Goal: Find specific page/section: Find specific page/section

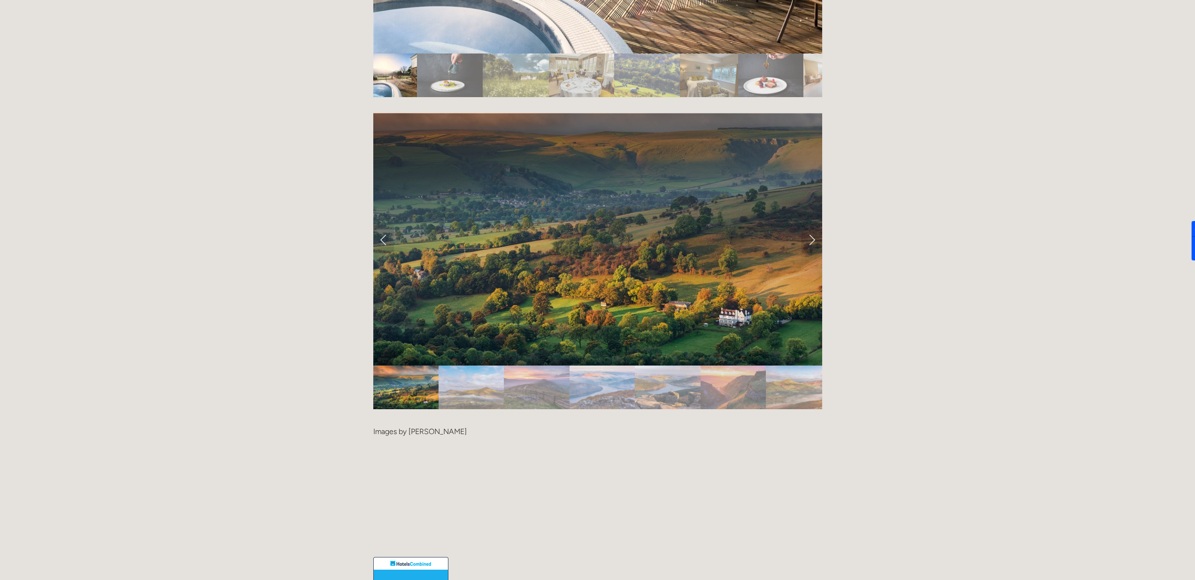
scroll to position [1837, 0]
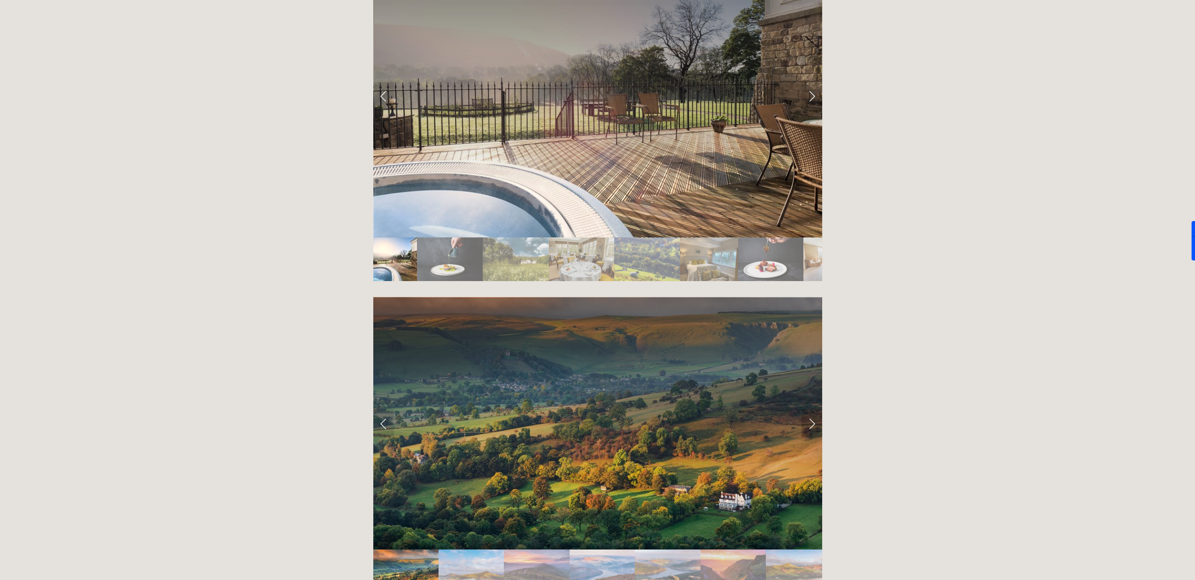
click at [804, 410] on link "Next Slide" at bounding box center [812, 424] width 21 height 28
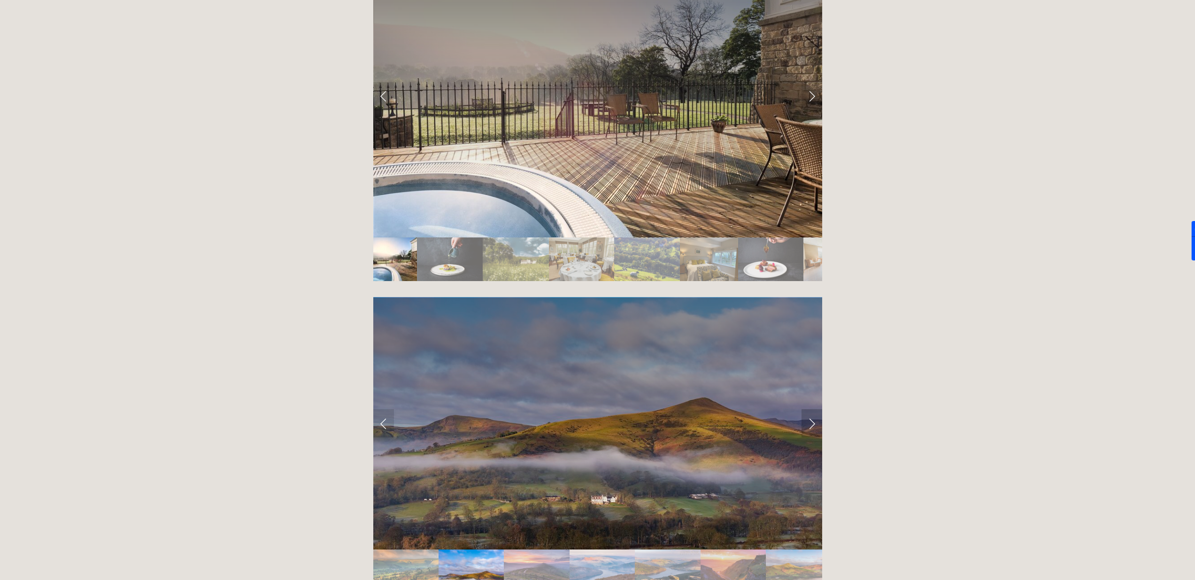
click at [810, 410] on link "Next Slide" at bounding box center [812, 424] width 21 height 28
click at [809, 410] on link "Next Slide" at bounding box center [812, 424] width 21 height 28
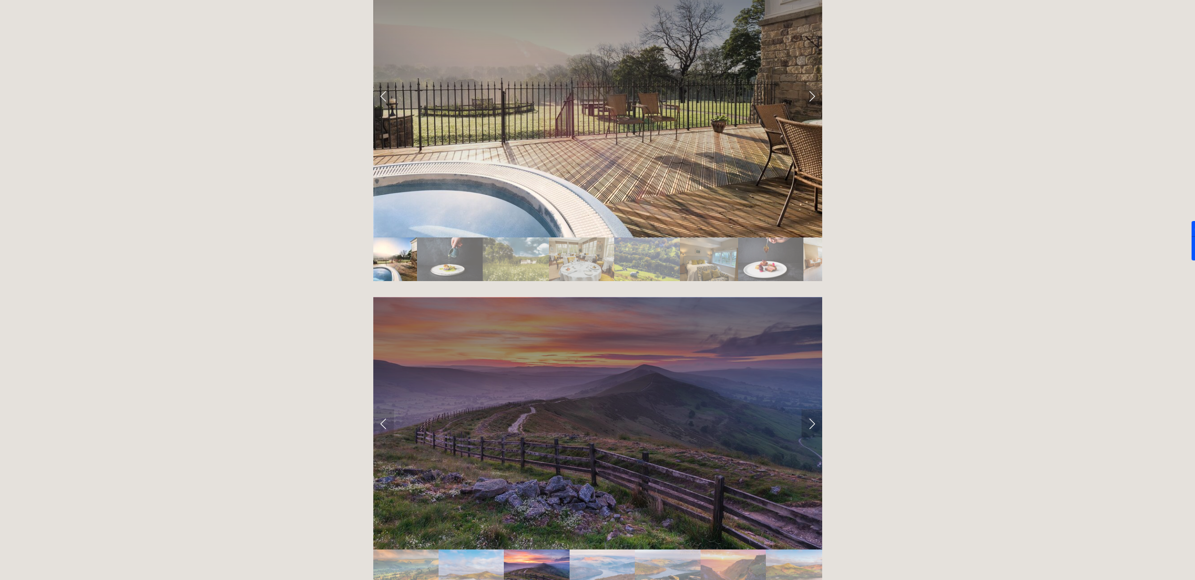
click at [809, 410] on link "Next Slide" at bounding box center [812, 424] width 21 height 28
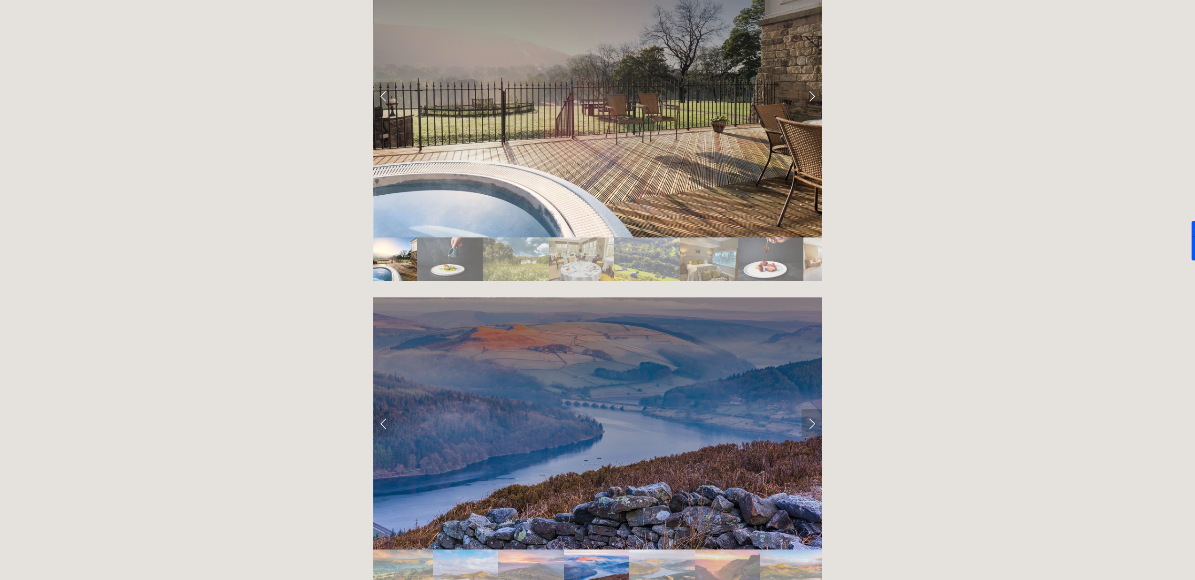
click at [809, 410] on link "Next Slide" at bounding box center [812, 424] width 21 height 28
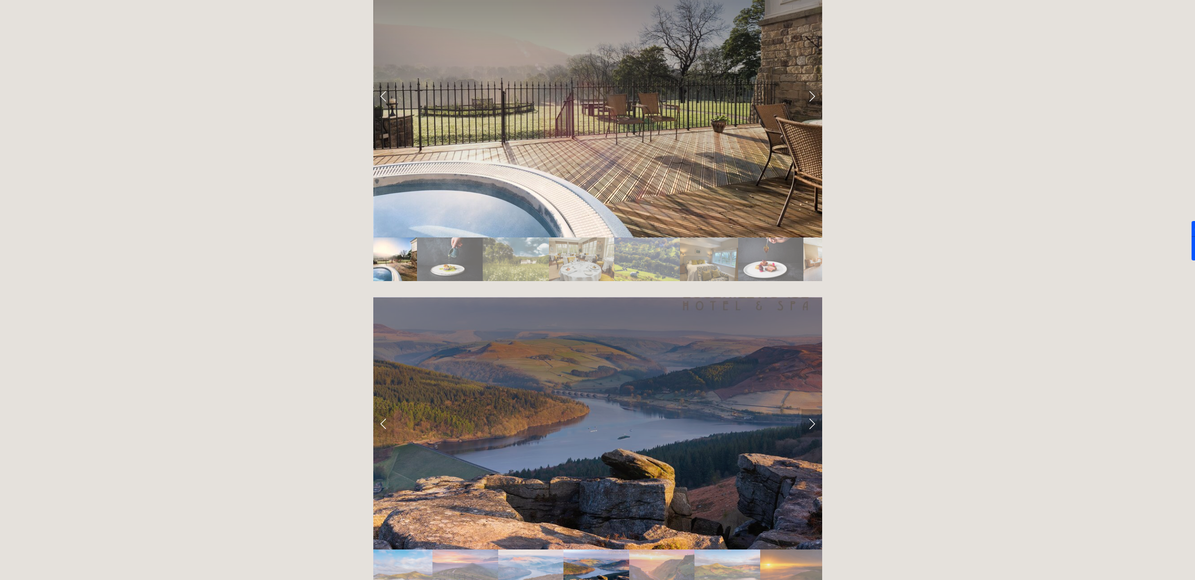
click at [809, 410] on link "Next Slide" at bounding box center [812, 424] width 21 height 28
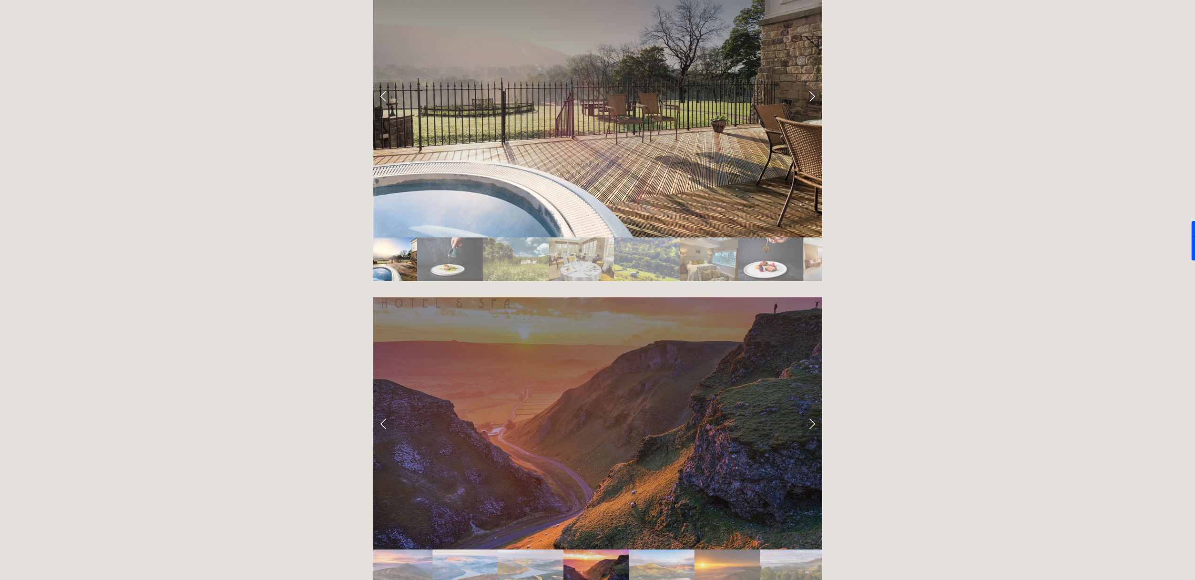
click at [809, 410] on link "Next Slide" at bounding box center [812, 424] width 21 height 28
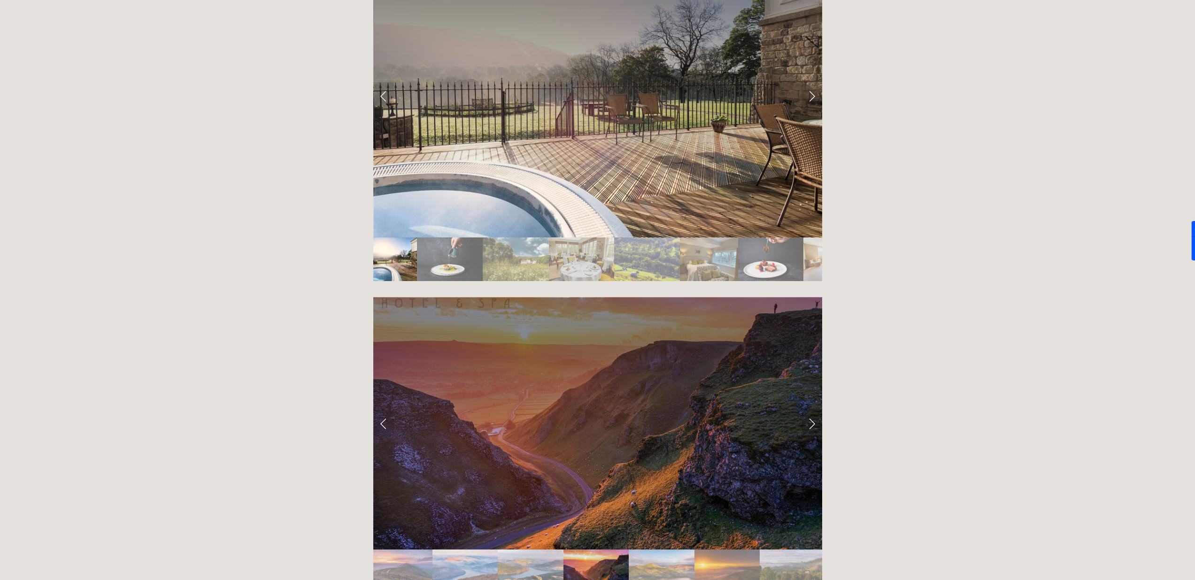
click at [809, 410] on link "Next Slide" at bounding box center [812, 424] width 21 height 28
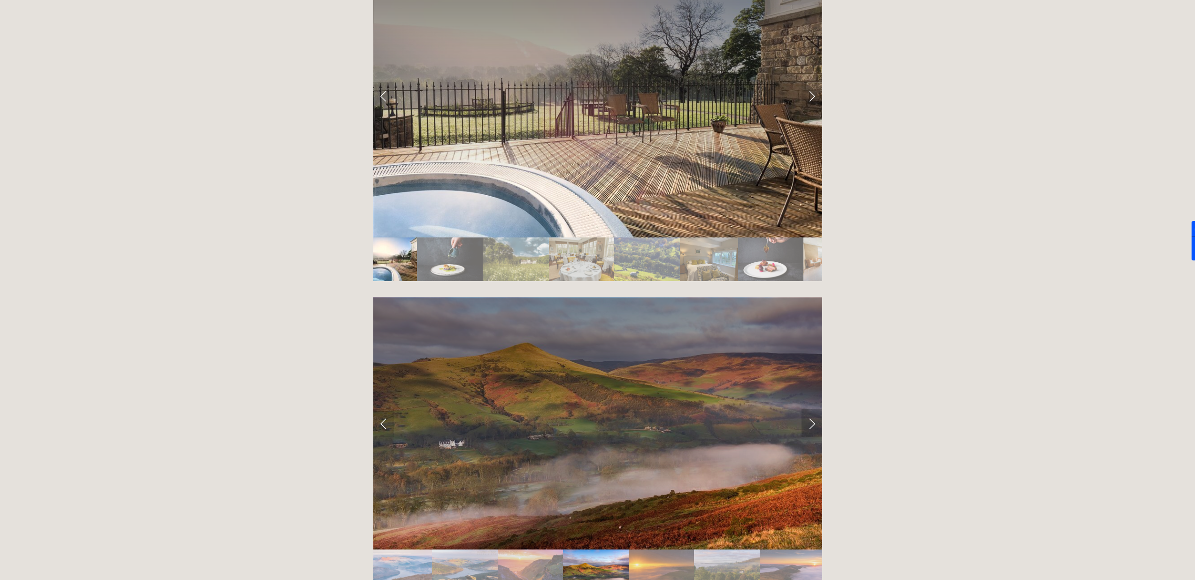
click at [809, 410] on link "Next Slide" at bounding box center [812, 424] width 21 height 28
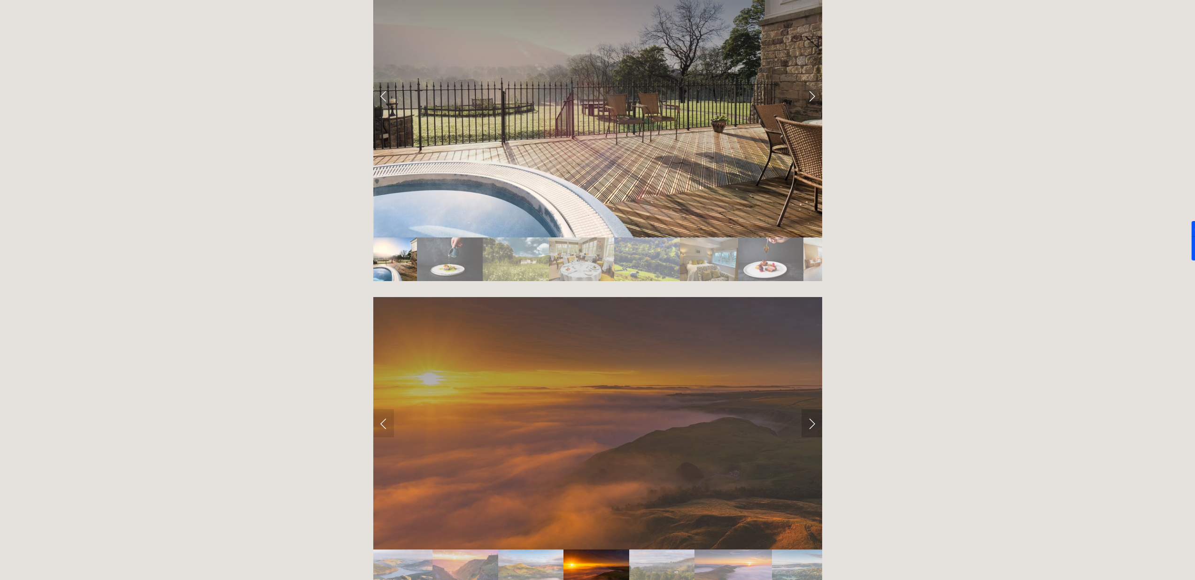
click at [809, 410] on link "Next Slide" at bounding box center [812, 424] width 21 height 28
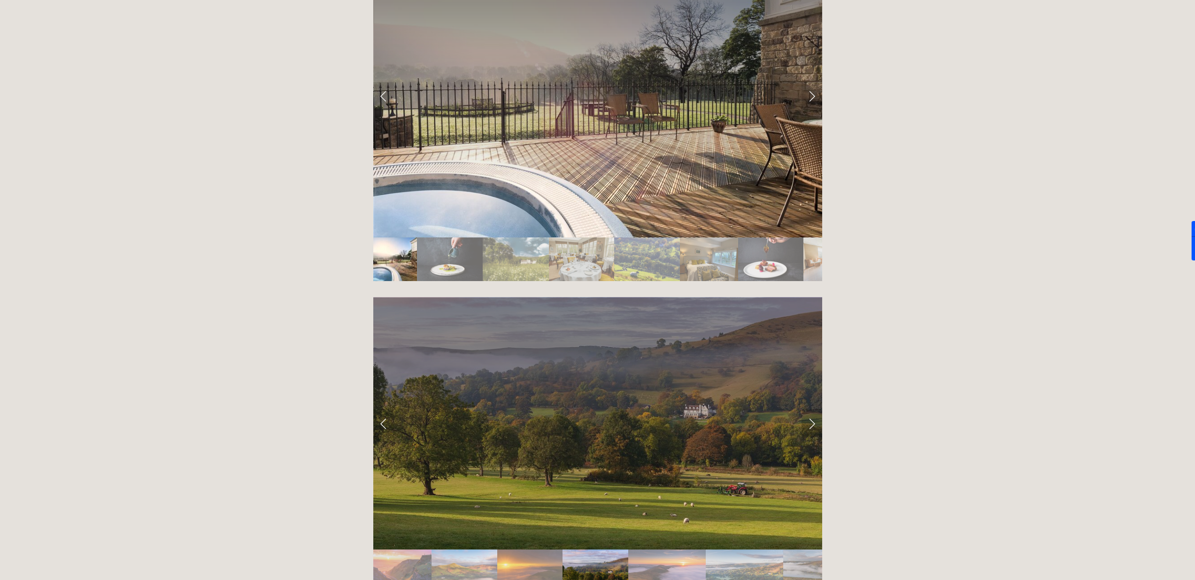
click at [809, 410] on link "Next Slide" at bounding box center [812, 424] width 21 height 28
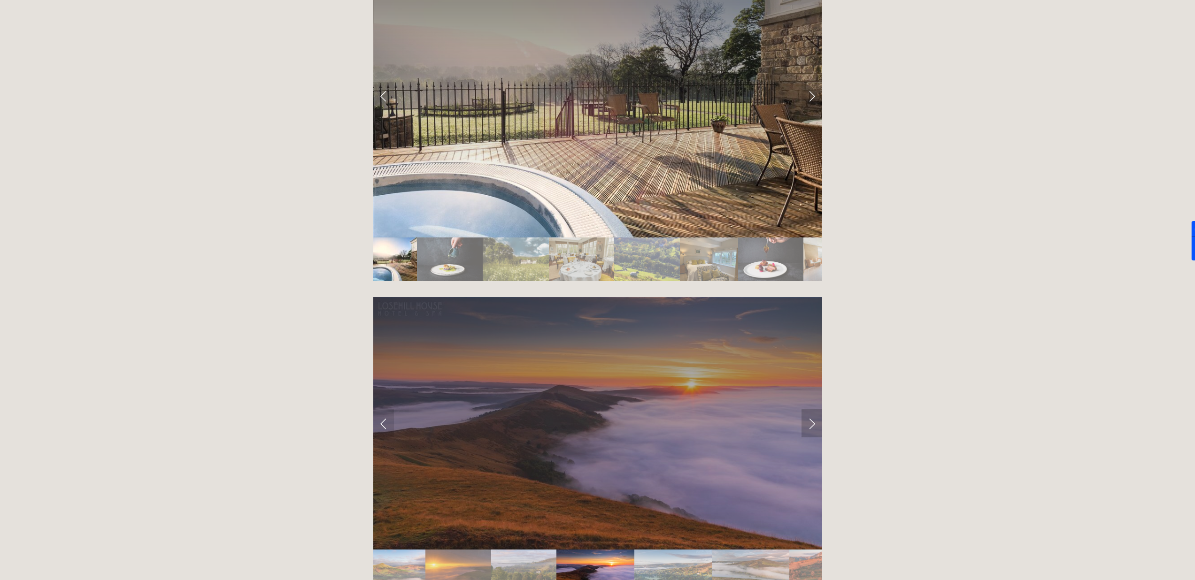
click at [809, 410] on link "Next Slide" at bounding box center [812, 424] width 21 height 28
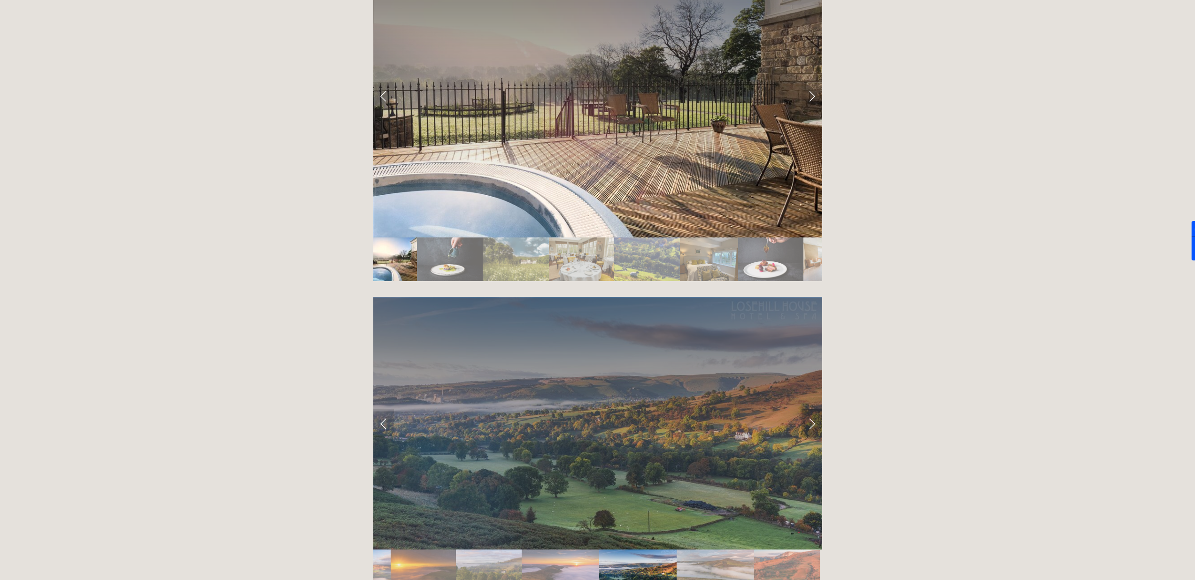
click at [809, 410] on link "Next Slide" at bounding box center [812, 424] width 21 height 28
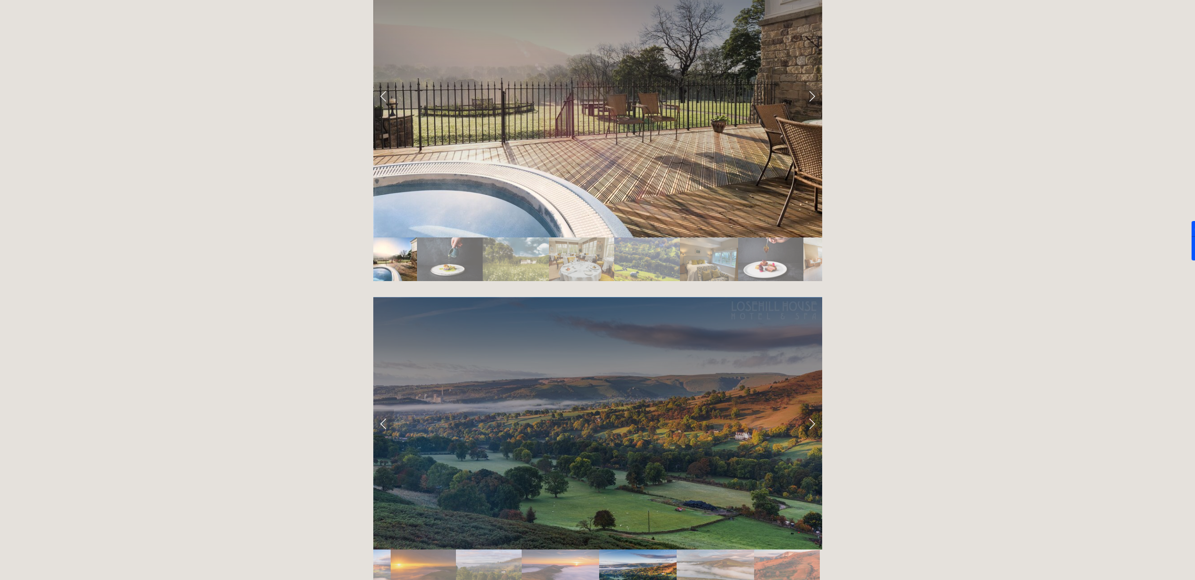
click at [809, 410] on link "Next Slide" at bounding box center [812, 424] width 21 height 28
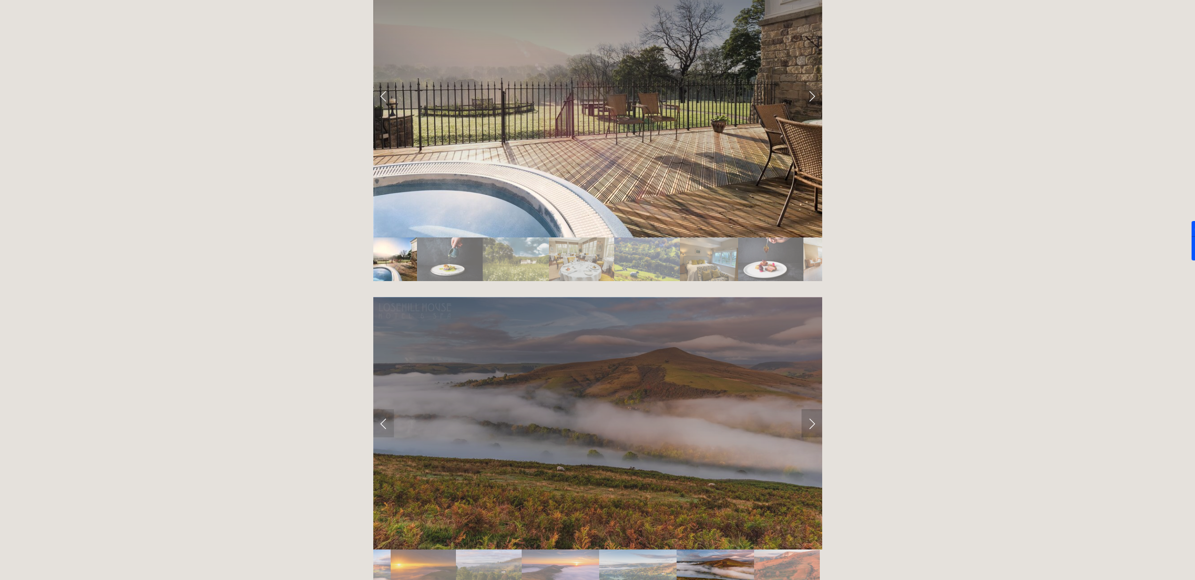
click at [809, 410] on link "Next Slide" at bounding box center [812, 424] width 21 height 28
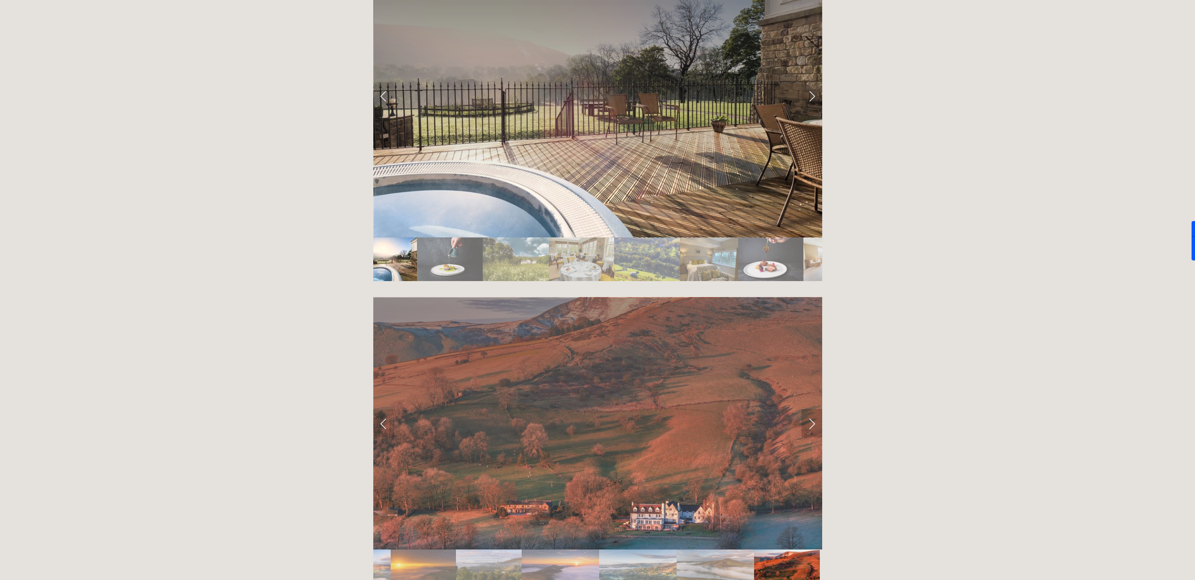
click at [809, 410] on link "Next Slide" at bounding box center [812, 424] width 21 height 28
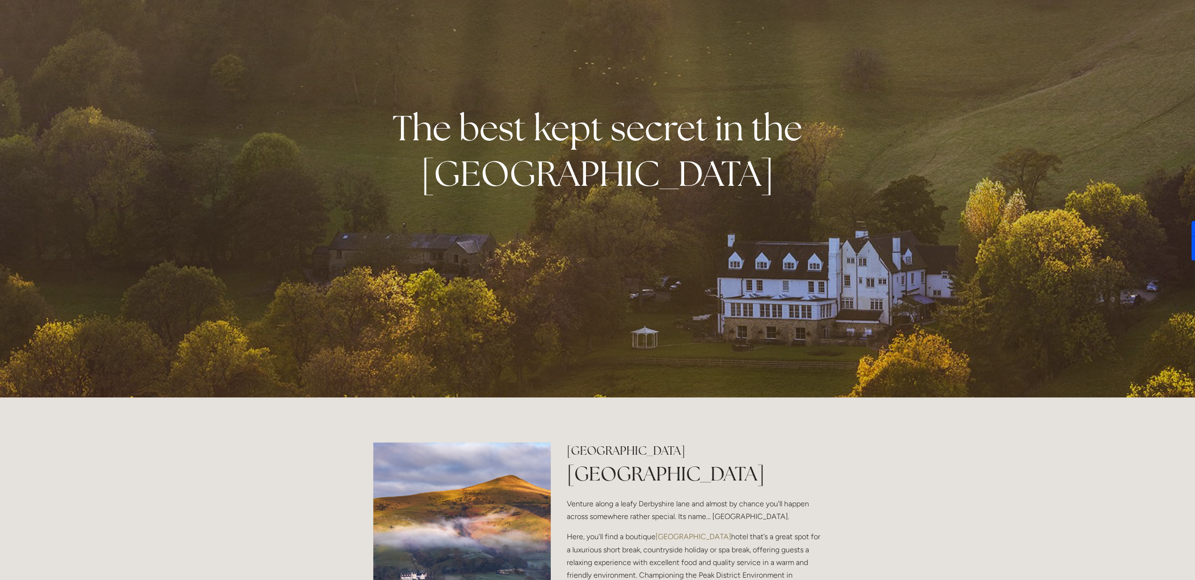
scroll to position [0, 0]
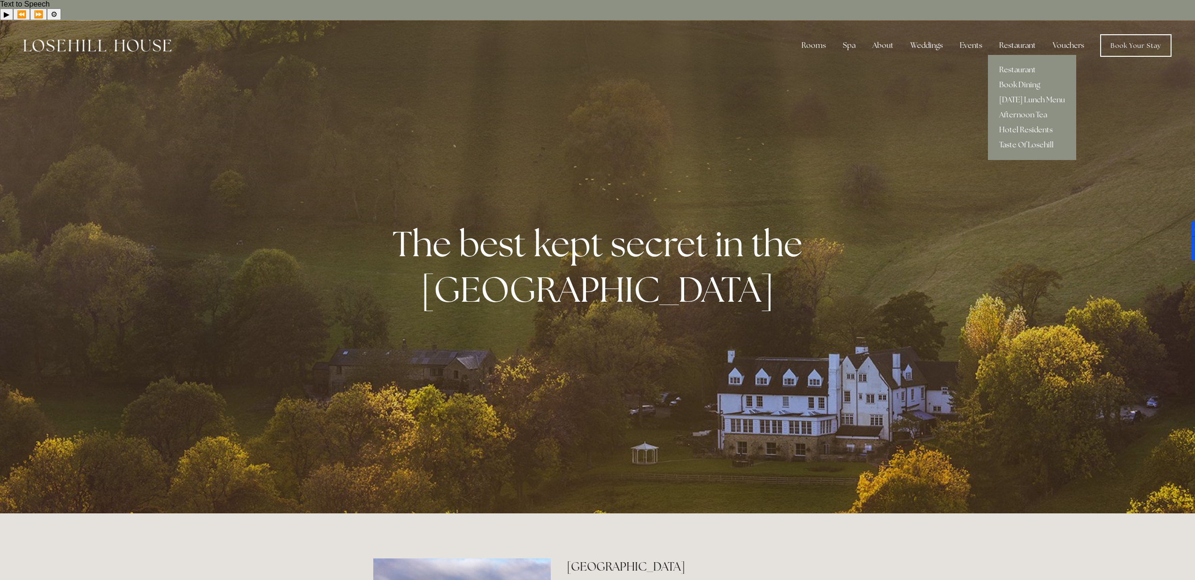
click at [1002, 36] on div "Restaurant" at bounding box center [1018, 45] width 52 height 19
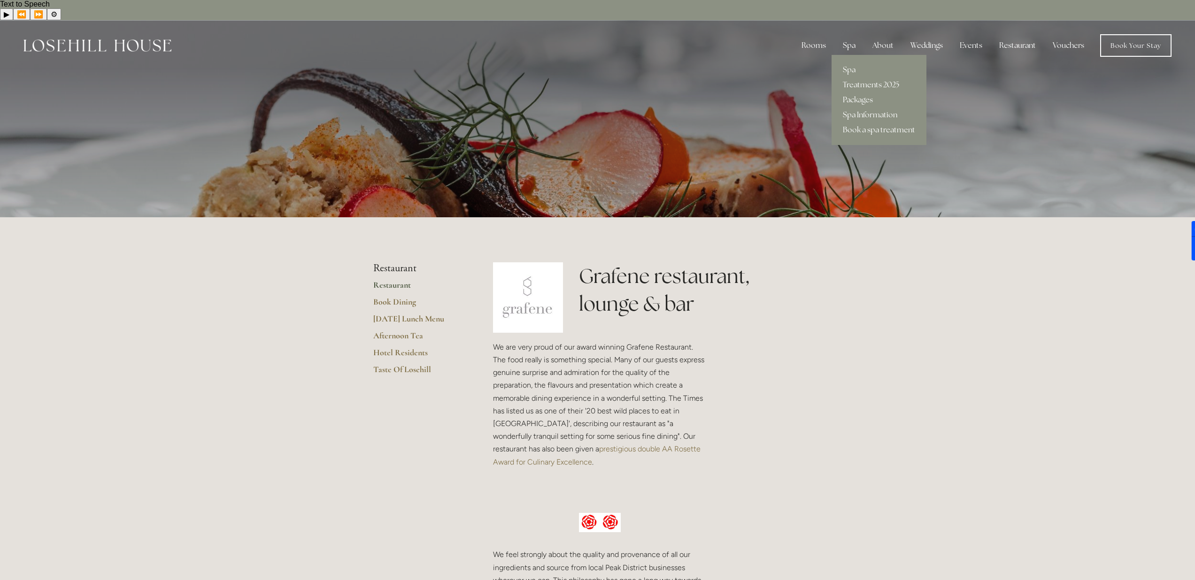
click at [856, 36] on div "Spa" at bounding box center [849, 45] width 28 height 19
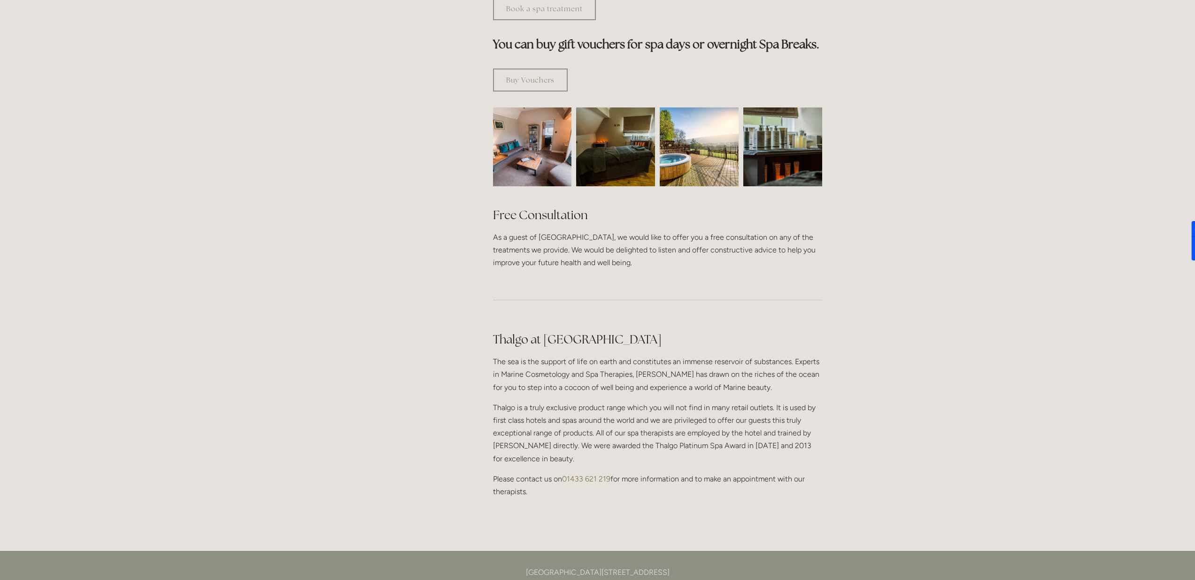
scroll to position [576, 0]
